Goal: Navigation & Orientation: Find specific page/section

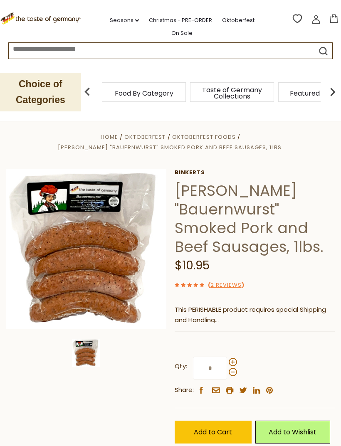
click at [197, 131] on section "Home Oktoberfest Oktoberfest Foods Binkert's "Bauernwurst" Smoked Pork and Beef…" at bounding box center [170, 305] width 341 height 380
click at [195, 133] on span "Oktoberfest Foods" at bounding box center [204, 137] width 64 height 8
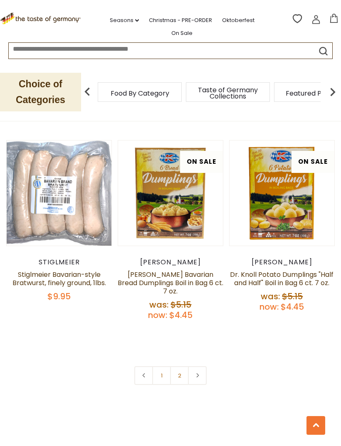
scroll to position [2215, 0]
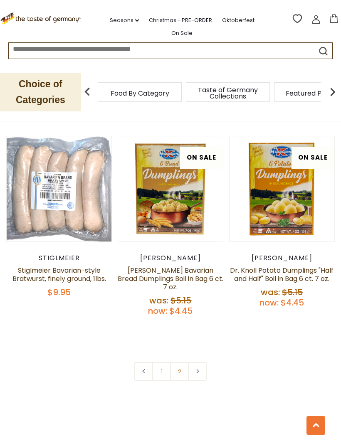
click at [199, 362] on link at bounding box center [197, 371] width 19 height 19
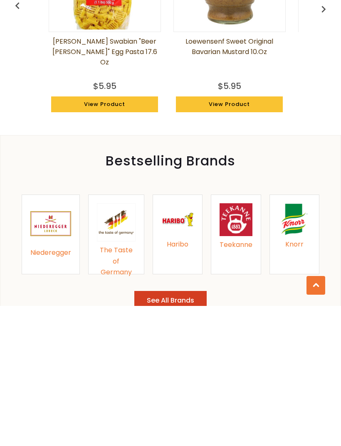
scroll to position [0, 1]
click at [167, 431] on button "See All Brands" at bounding box center [170, 441] width 72 height 20
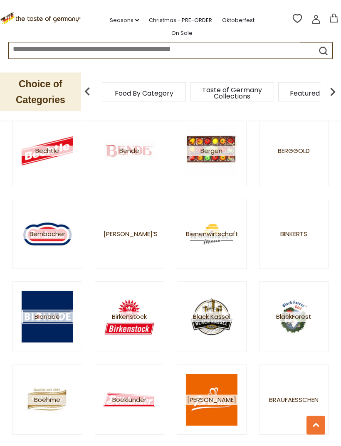
scroll to position [533, 0]
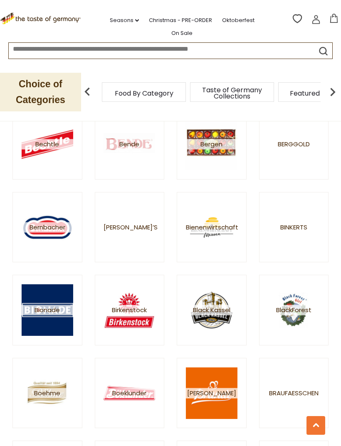
click at [133, 220] on link "[PERSON_NAME]’s" at bounding box center [130, 227] width 70 height 71
